Goal: Answer question/provide support: Share knowledge or assist other users

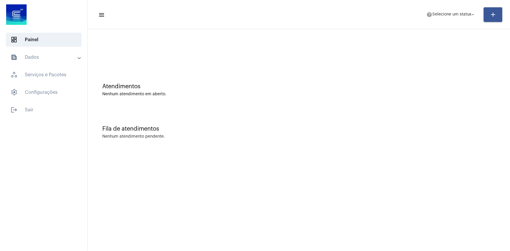
click at [263, 19] on mat-toolbar-row "menu help Selecione um status arrow_drop_down add" at bounding box center [299, 14] width 422 height 19
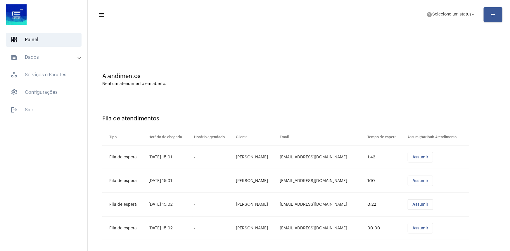
scroll to position [15, 0]
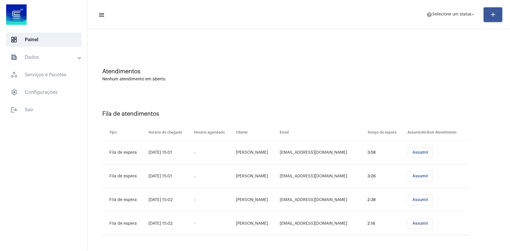
click at [422, 226] on button "Assumir" at bounding box center [420, 223] width 25 height 11
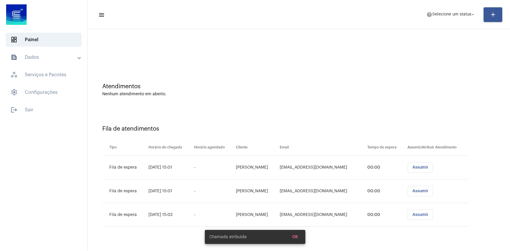
click at [464, 17] on span "help Selecione um status arrow_drop_down" at bounding box center [450, 14] width 49 height 11
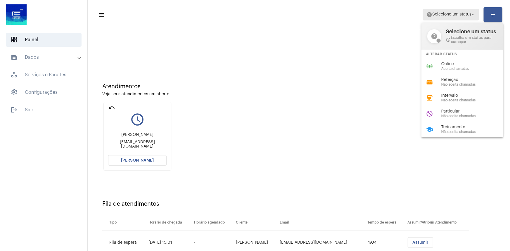
click at [294, 236] on div "Chamada atribuída OK help Selecione um status info_outline Escolha um status pa…" at bounding box center [255, 125] width 510 height 251
drag, startPoint x: 110, startPoint y: 108, endPoint x: 225, endPoint y: 110, distance: 115.5
click at [213, 112] on div at bounding box center [255, 125] width 510 height 251
drag, startPoint x: 225, startPoint y: 110, endPoint x: 314, endPoint y: 36, distance: 115.6
click at [226, 110] on div "Atendimentos Veja seus atendimentos em aberto. undo query_builder [PERSON_NAME]…" at bounding box center [299, 124] width 416 height 117
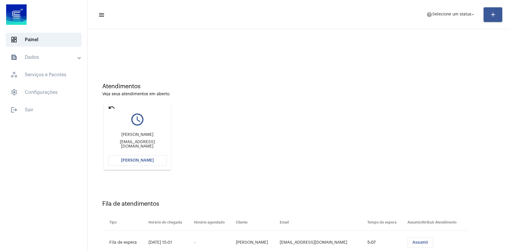
click at [143, 162] on span "[PERSON_NAME]" at bounding box center [137, 160] width 33 height 4
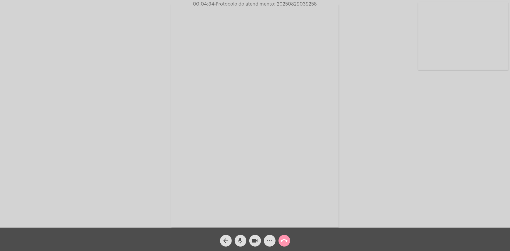
click at [304, 120] on video at bounding box center [254, 115] width 167 height 223
click at [116, 110] on video at bounding box center [115, 115] width 167 height 223
click at [115, 92] on div "Acessando Câmera e Microfone..." at bounding box center [255, 115] width 509 height 228
click at [242, 241] on mat-icon "mic" at bounding box center [240, 240] width 7 height 7
click at [254, 240] on mat-icon "videocam" at bounding box center [255, 240] width 7 height 7
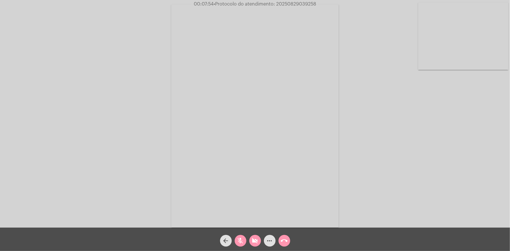
click at [239, 242] on mat-icon "mic_off" at bounding box center [240, 240] width 7 height 7
click at [239, 242] on mat-icon "mic" at bounding box center [240, 240] width 7 height 7
click at [243, 240] on mat-icon "mic_off" at bounding box center [240, 240] width 7 height 7
click at [254, 241] on mat-icon "videocam_off" at bounding box center [255, 240] width 7 height 7
click at [301, 234] on div "arrow_back mic videocam more_horiz call_end" at bounding box center [255, 239] width 510 height 23
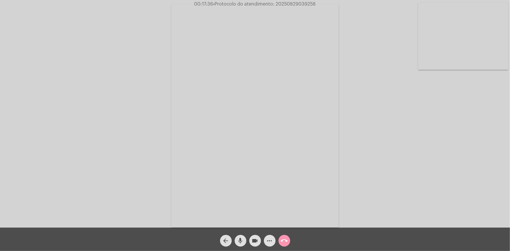
click at [233, 73] on video at bounding box center [254, 115] width 167 height 223
click at [167, 75] on video at bounding box center [115, 115] width 167 height 223
click at [314, 237] on div "arrow_back mic videocam more_horiz call_end" at bounding box center [255, 239] width 510 height 23
click at [283, 236] on span "call_end" at bounding box center [284, 241] width 7 height 12
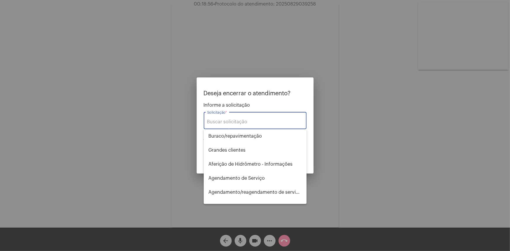
click at [224, 112] on div "Solicitação *" at bounding box center [255, 120] width 96 height 18
click at [224, 115] on div "Solicitação *" at bounding box center [255, 120] width 96 height 18
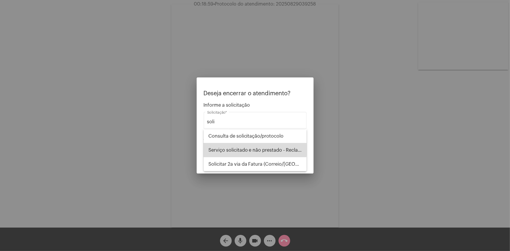
click at [252, 147] on span "Serviço solicitado e não prestado - Reclamação" at bounding box center [255, 150] width 94 height 14
type input "Serviço solicitado e não prestado - Reclamação"
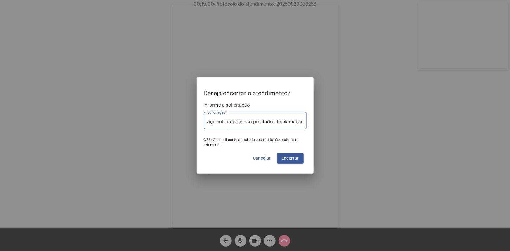
click at [288, 154] on button "Encerrar" at bounding box center [290, 158] width 27 height 11
